Goal: Transaction & Acquisition: Purchase product/service

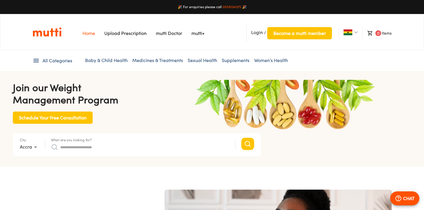
type input "*"
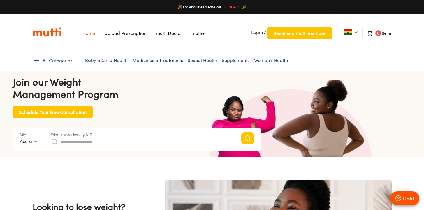
scroll to position [0, 152]
click at [98, 61] on link "Baby & Child Health" at bounding box center [106, 60] width 43 height 6
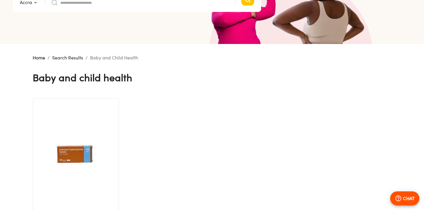
scroll to position [2, 0]
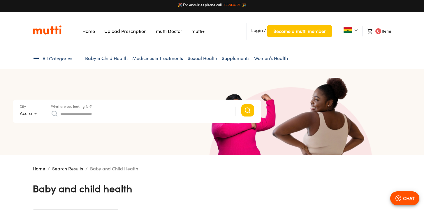
click at [141, 112] on input "What are you looking for?" at bounding box center [144, 113] width 169 height 9
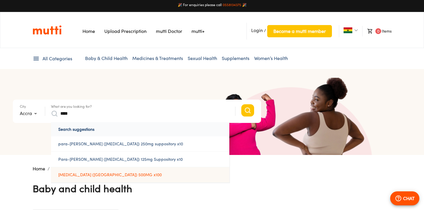
type input "****"
click at [131, 175] on link "[MEDICAL_DATA] ([GEOGRAPHIC_DATA]) 500MG x100" at bounding box center [140, 174] width 178 height 15
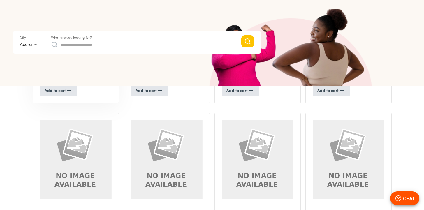
scroll to position [252, 0]
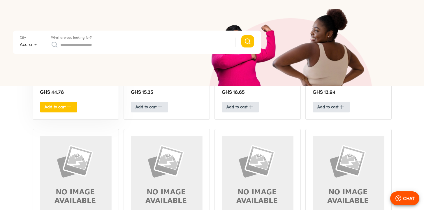
click at [61, 111] on button "Add to cart" at bounding box center [58, 107] width 37 height 11
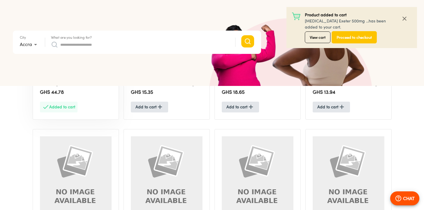
click at [407, 19] on icon "button" at bounding box center [404, 18] width 7 height 7
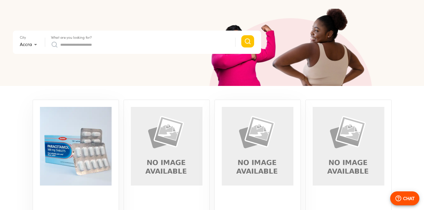
scroll to position [106, 0]
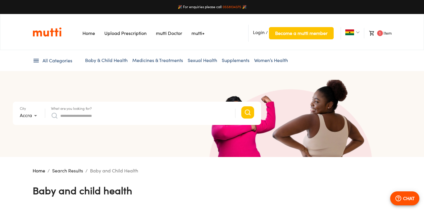
click at [197, 34] on link "mutti+" at bounding box center [197, 33] width 13 height 6
